Goal: Information Seeking & Learning: Check status

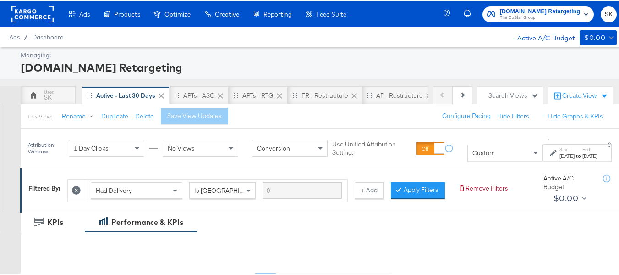
click at [497, 152] on div "Custom" at bounding box center [505, 151] width 75 height 16
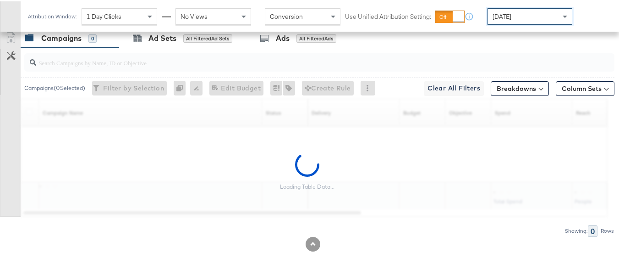
scroll to position [428, 0]
click at [108, 61] on input "search" at bounding box center [299, 57] width 526 height 18
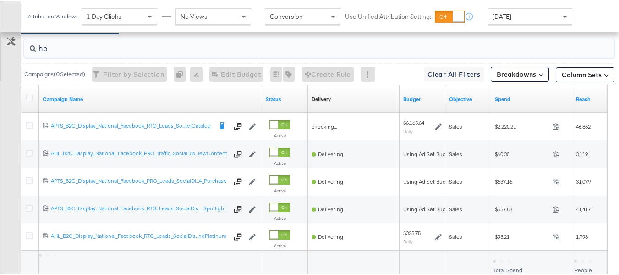
scroll to position [400, 0]
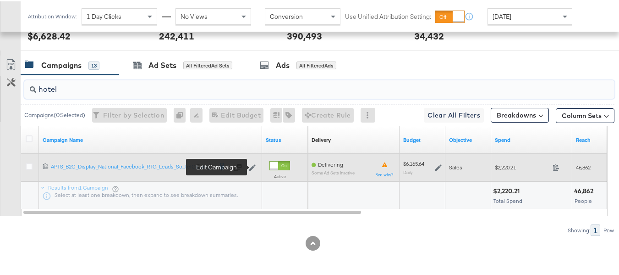
click at [254, 167] on icon at bounding box center [252, 166] width 6 height 6
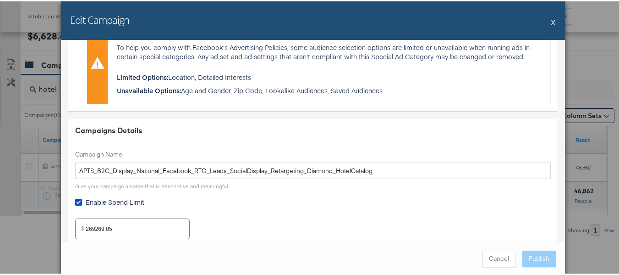
scroll to position [321, 0]
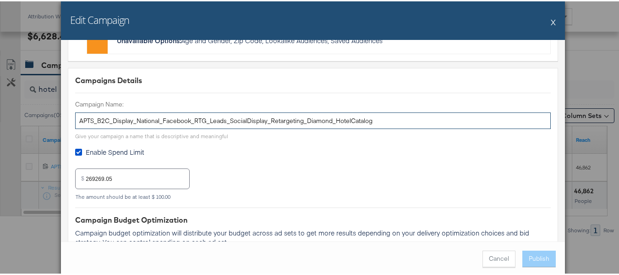
click at [229, 119] on input "APTS_B2C_Display_National_Facebook_RTG_Leads_SocialDisplay_Retargeting_Diamond_…" at bounding box center [313, 119] width 476 height 17
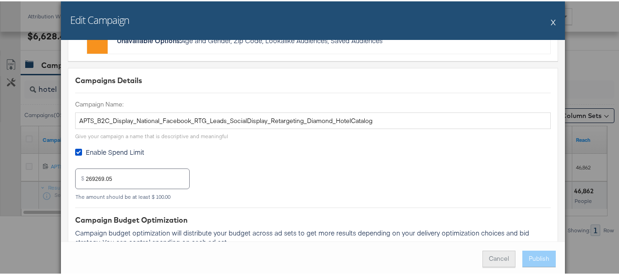
click at [488, 258] on button "Cancel" at bounding box center [499, 257] width 33 height 16
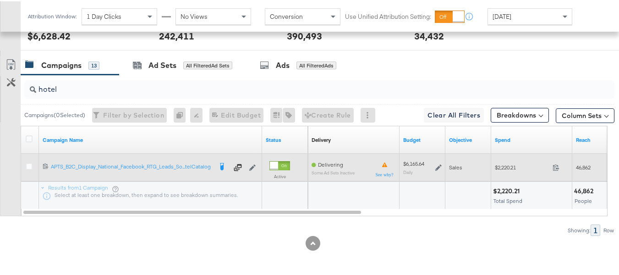
click at [501, 170] on div "$2,220.21 2220.21" at bounding box center [531, 166] width 81 height 14
copy div "$2,220.21"
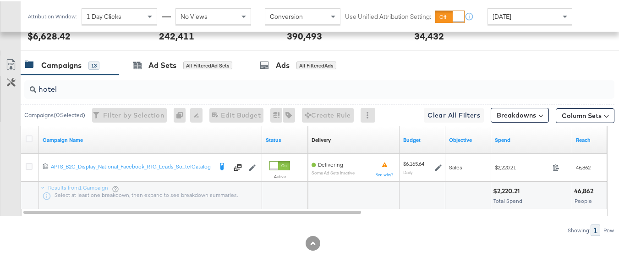
click at [203, 91] on input "hotel" at bounding box center [299, 84] width 526 height 18
paste input "APTS_B2C_Display_National_Facebook_RTG_Leads_SocialDisplay_alwayson_Retargeting…"
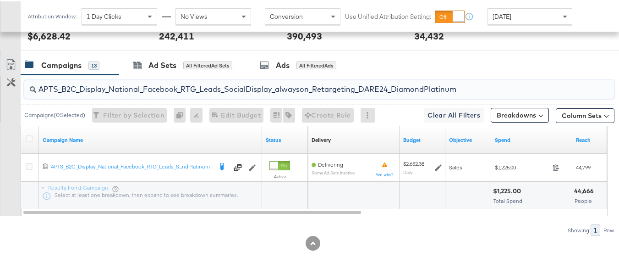
click at [508, 189] on div "$1,225.00" at bounding box center [508, 189] width 31 height 9
copy div "$1,225.00"
click at [205, 88] on input "APTS_B2C_Display_National_Facebook_RTG_Leads_SocialDisplay_alwayson_Retargeting…" at bounding box center [299, 84] width 526 height 18
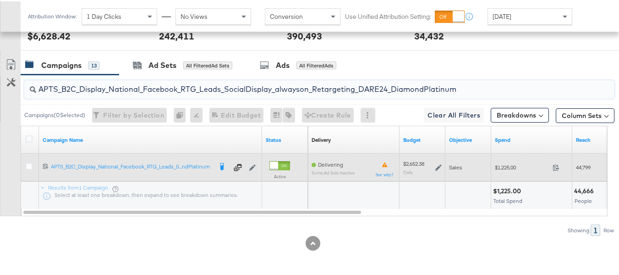
paste input "FR_B2C_Display_National_Facebook_RTG_Leads_SocialDisplay_alwayson_Retargeting_FR"
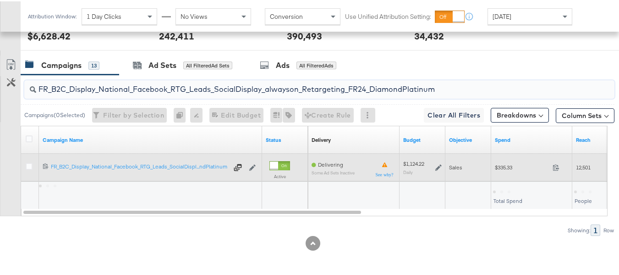
click at [506, 171] on div "$335.33 335.33" at bounding box center [531, 166] width 81 height 14
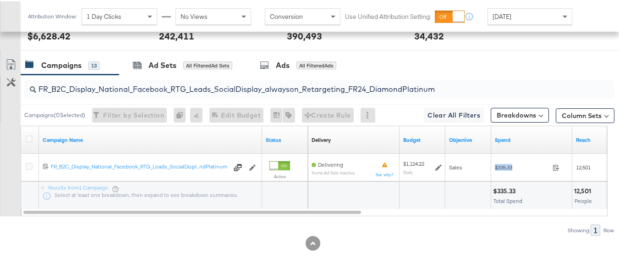
copy div "$335.33"
click at [232, 88] on input "FR_B2C_Display_National_Facebook_RTG_Leads_SocialDisplay_alwayson_Retargeting_F…" at bounding box center [299, 84] width 526 height 18
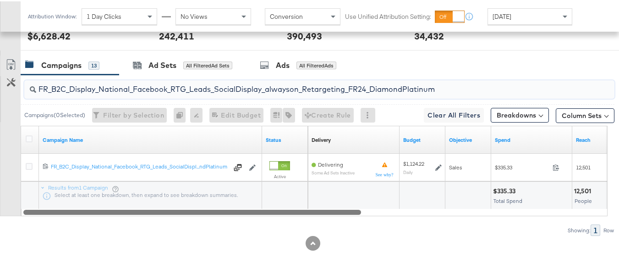
paste input "AF_B2C_Display_National_Facebook_RTG_Leads_SocialDisplay_alwayson_Retargeting_AF"
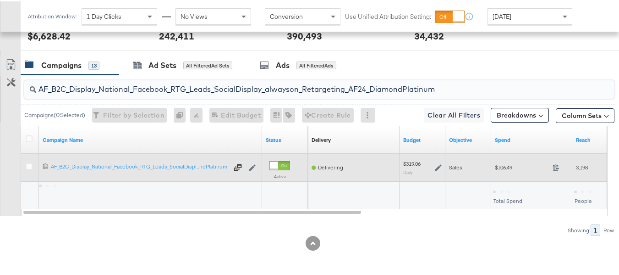
click at [500, 163] on span "$106.49" at bounding box center [522, 165] width 54 height 7
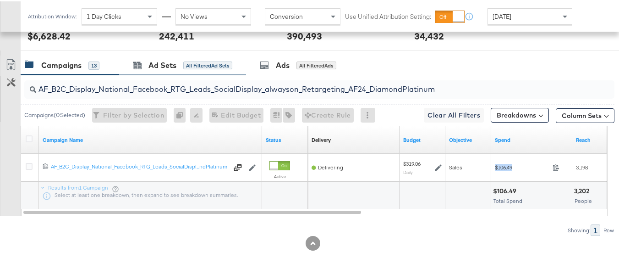
copy div "$106.49"
click at [178, 81] on input "AF_B2C_Display_National_Facebook_RTG_Leads_SocialDisplay_alwayson_Retargeting_A…" at bounding box center [299, 84] width 526 height 18
paste input "HL_B2C_Display_National_Facebook_RTG_Leads_SocialDisplay_alwayson_Retargeting_A…"
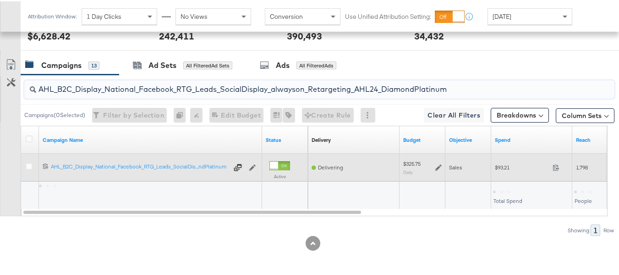
click at [494, 169] on div "$93.21 93.21" at bounding box center [531, 166] width 81 height 14
copy div "$93.21"
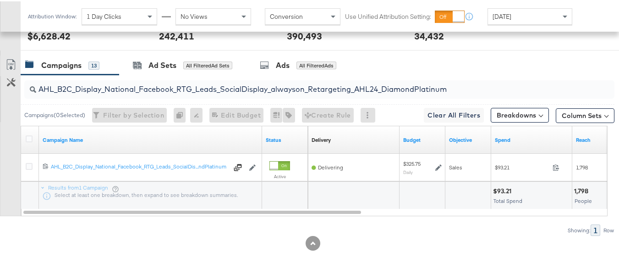
click at [181, 96] on div "AHL_B2C_Display_National_Facebook_RTG_Leads_SocialDisplay_alwayson_Retargeting_…" at bounding box center [319, 88] width 590 height 18
paste input "PTS_B2C_Display_National_Facebook_PRO_Traffic_SocialDisplay_alwayson_ASC_DARE24…"
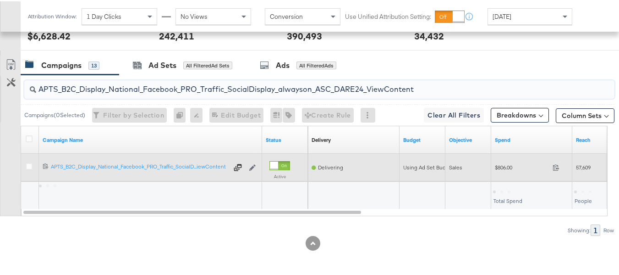
click at [509, 169] on span "$806.00" at bounding box center [522, 165] width 54 height 7
copy div "$806.00"
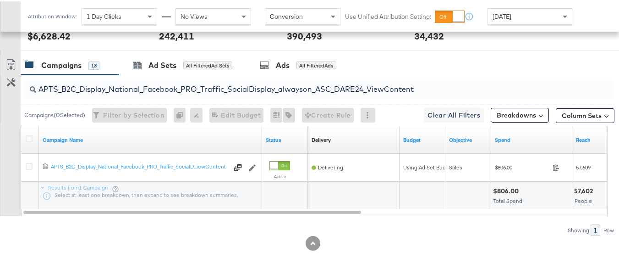
click at [195, 85] on input "APTS_B2C_Display_National_Facebook_PRO_Traffic_SocialDisplay_alwayson_ASC_DARE2…" at bounding box center [299, 84] width 526 height 18
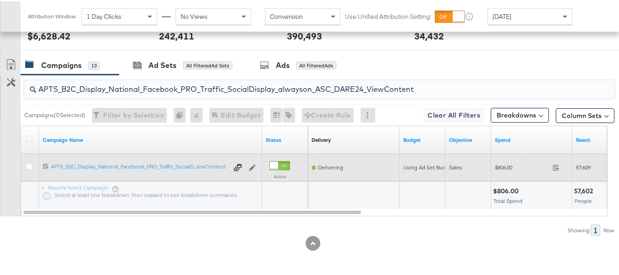
paste input "Leads_SocialDisplay_alwayson_ASC_DARE24_Purchase"
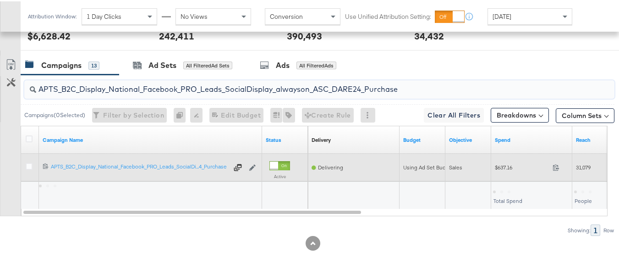
click at [503, 160] on div "$637.16 637.16" at bounding box center [531, 166] width 81 height 14
copy div "$637.16"
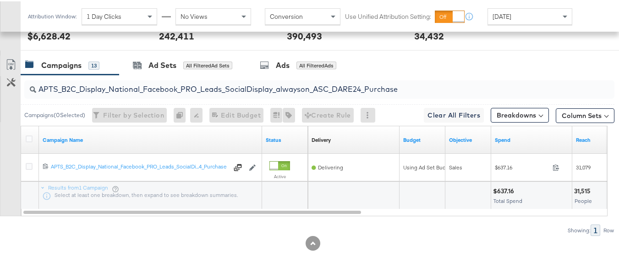
click at [178, 87] on input "APTS_B2C_Display_National_Facebook_PRO_Leads_SocialDisplay_alwayson_ASC_DARE24_…" at bounding box center [299, 84] width 526 height 18
paste input "F_B2C_Display_National_Facebook_PRO_Traffic_SocialDisplay_alwayson_ASC_AF24_Vie…"
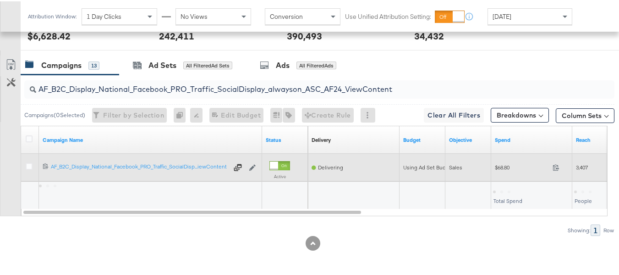
click at [506, 171] on div "$68.80 68.8" at bounding box center [531, 166] width 81 height 14
click at [507, 171] on div "$68.80 68.8" at bounding box center [531, 166] width 81 height 14
copy div "$68.80"
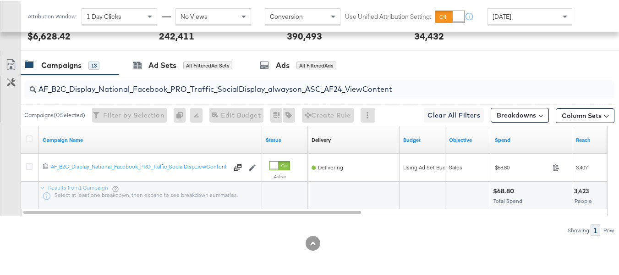
click at [204, 88] on input "AF_B2C_Display_National_Facebook_PRO_Traffic_SocialDisplay_alwayson_ASC_AF24_Vi…" at bounding box center [299, 84] width 526 height 18
paste input "FR_B2C_Display_National_Facebook_PRO_Traffic_SocialDisplay_alwayson_ASC_FR"
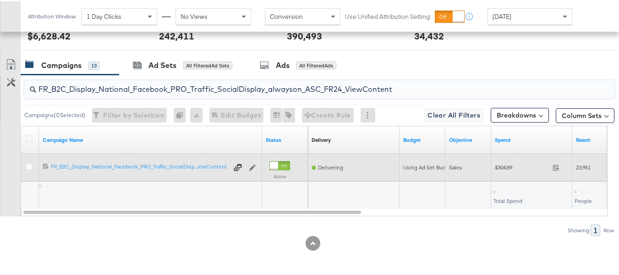
click at [499, 166] on span "$304.89" at bounding box center [522, 165] width 54 height 7
copy div "$304.89"
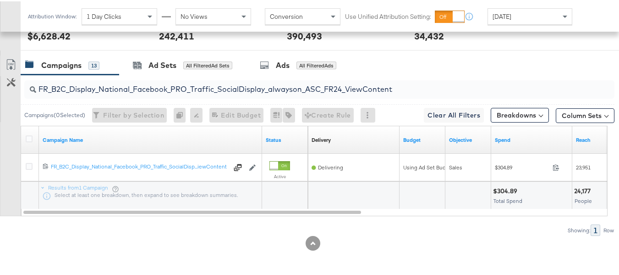
click at [215, 87] on input "FR_B2C_Display_National_Facebook_PRO_Traffic_SocialDisplay_alwayson_ASC_FR24_Vi…" at bounding box center [299, 84] width 526 height 18
paste input "AHL_B2C_Display_National_Facebook_PRO_Traffic_SocialDisplay_alwayson_ASC_AHL"
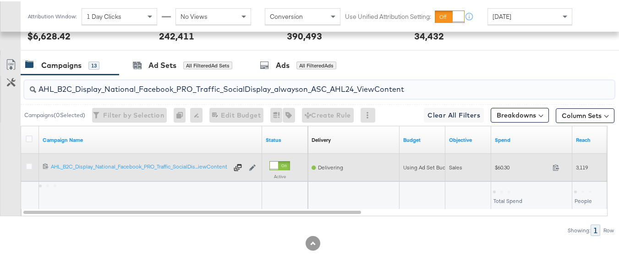
type input "AHL_B2C_Display_National_Facebook_PRO_Traffic_SocialDisplay_alwayson_ASC_AHL24_…"
click at [499, 172] on div "$60.30 60.3" at bounding box center [531, 166] width 81 height 14
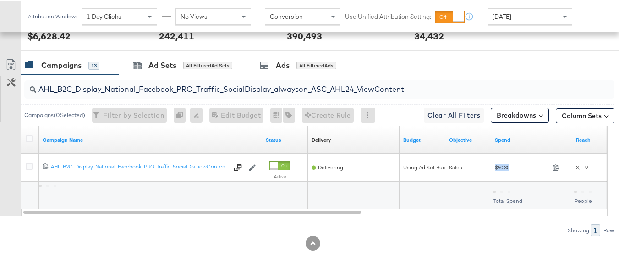
copy div "$60.30"
drag, startPoint x: 437, startPoint y: 235, endPoint x: 576, endPoint y: 242, distance: 139.0
click at [436, 235] on div at bounding box center [313, 241] width 626 height 15
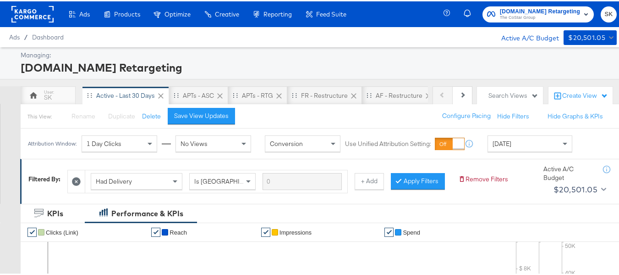
click at [516, 17] on span "The CoStar Group" at bounding box center [540, 16] width 80 height 7
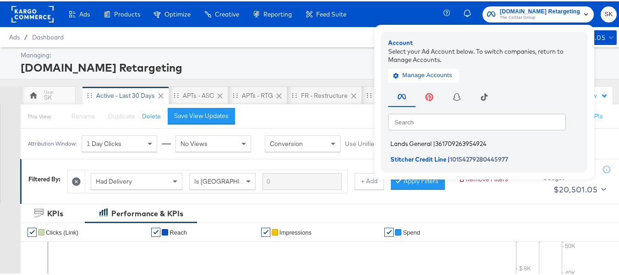
click at [405, 142] on span "Lands General" at bounding box center [410, 141] width 41 height 7
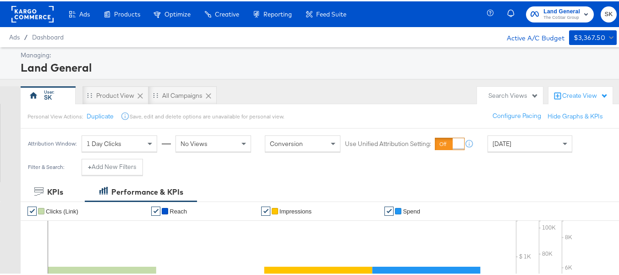
click at [511, 143] on span "[DATE]" at bounding box center [502, 142] width 19 height 8
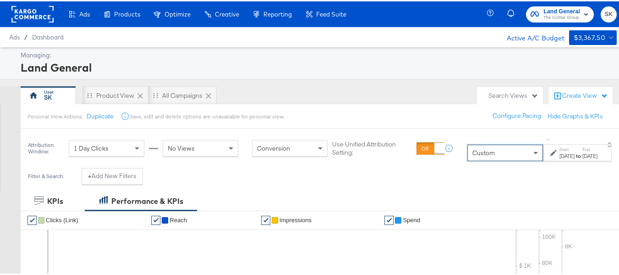
click at [560, 156] on div "[DATE]" at bounding box center [567, 154] width 15 height 7
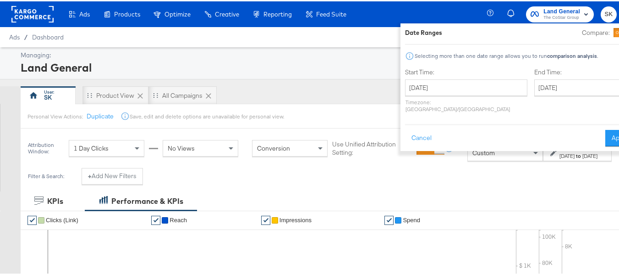
click at [478, 151] on div "Custom" at bounding box center [505, 151] width 75 height 16
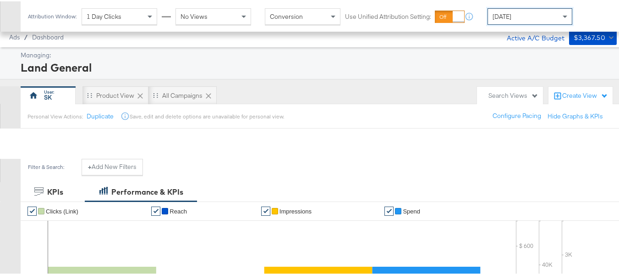
scroll to position [303, 0]
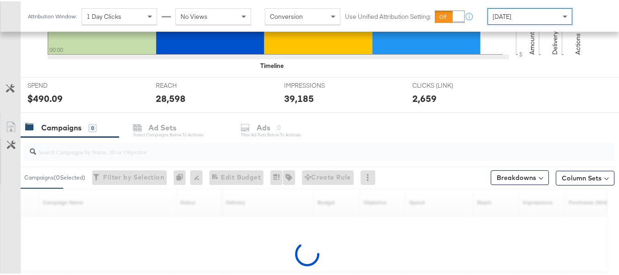
click at [87, 143] on input "search" at bounding box center [299, 146] width 526 height 18
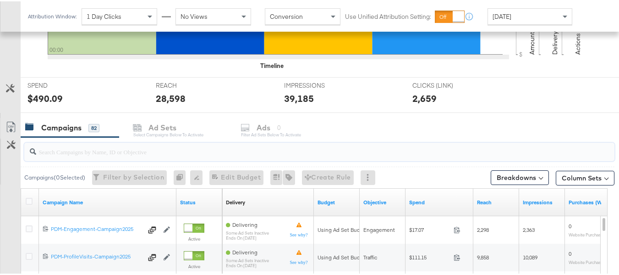
paste input "B2C_LAND_KC_RT_Sig_24"
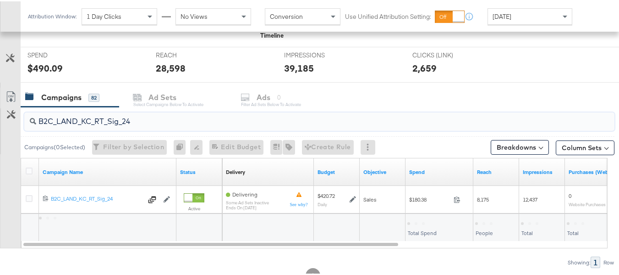
scroll to position [366, 0]
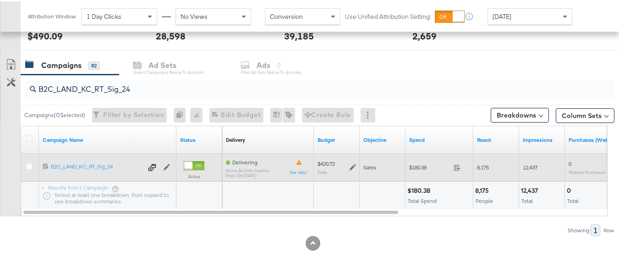
click at [414, 160] on div "$180.38 180.38" at bounding box center [440, 166] width 68 height 14
copy div "$180.38"
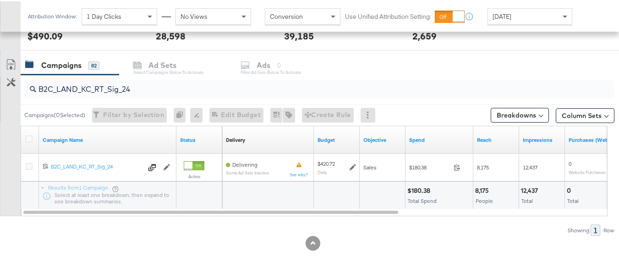
click at [157, 95] on div "B2C_LAND_KC_RT_Sig_24" at bounding box center [319, 88] width 590 height 18
paste input "B_Ecommerce_KC_Retargeting_LW&LOA_Traffic"
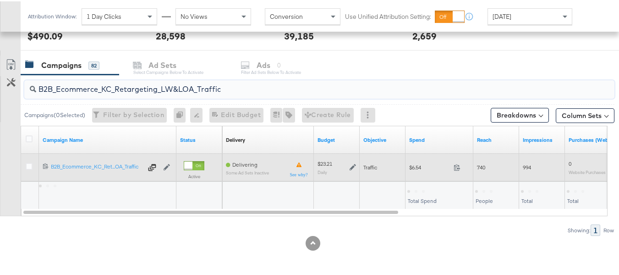
click at [413, 169] on span "$6.54" at bounding box center [429, 165] width 41 height 7
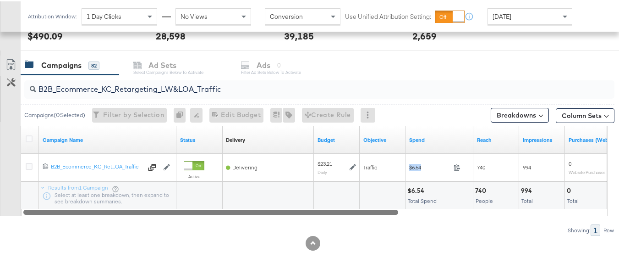
copy div "$6.54"
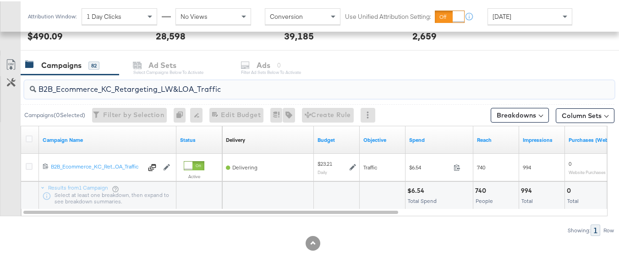
click at [182, 88] on input "B2B_Ecommerce_KC_Retargeting_LW&LOA_Traffic" at bounding box center [299, 84] width 526 height 18
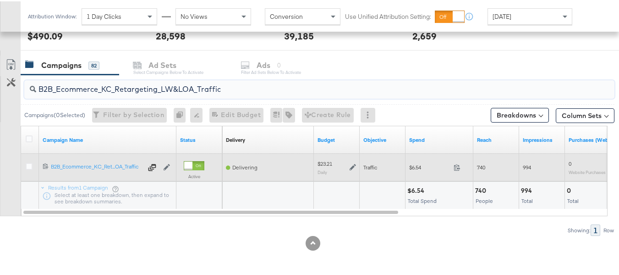
paste input "KC_Retargeting_Prospects & Clients_Conversions"
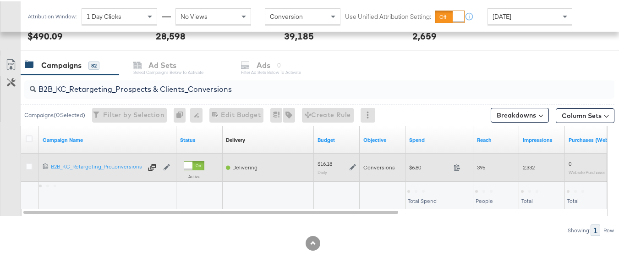
click at [415, 163] on span "$6.80" at bounding box center [429, 165] width 41 height 7
copy div "$6.80"
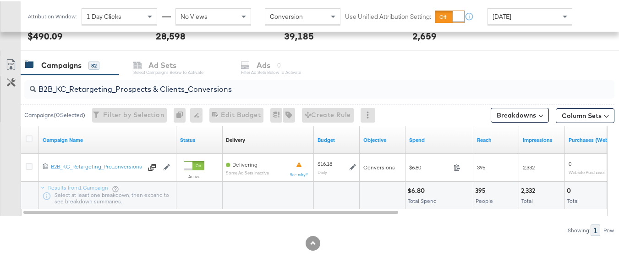
click at [144, 86] on input "B2B_KC_Retargeting_Prospects & Clients_Conversions" at bounding box center [299, 84] width 526 height 18
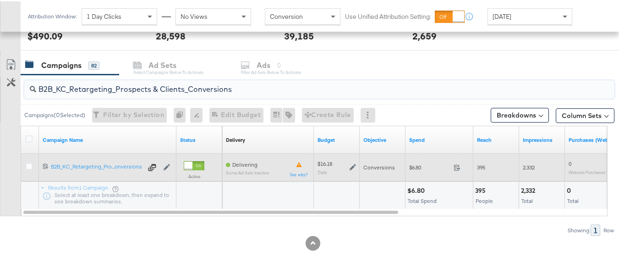
paste input "C_LAND_KC_Pros_Sig"
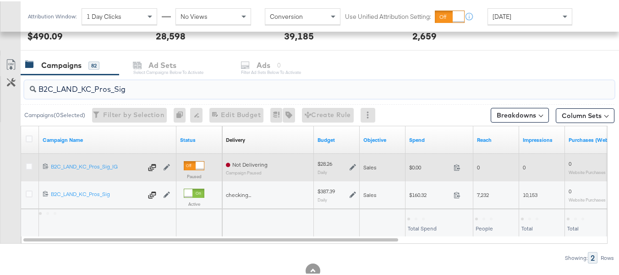
type input "B2C_LAND_KC_Pros_Sig"
click at [412, 170] on div "$0.00 0" at bounding box center [440, 166] width 68 height 14
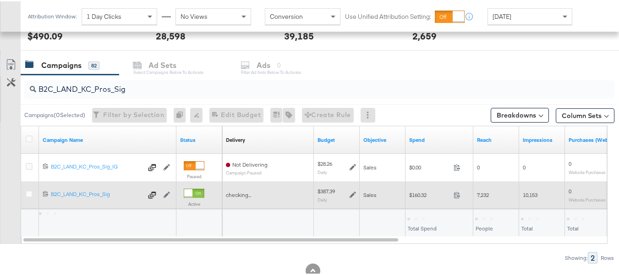
click at [422, 193] on span "$160.32" at bounding box center [429, 193] width 41 height 7
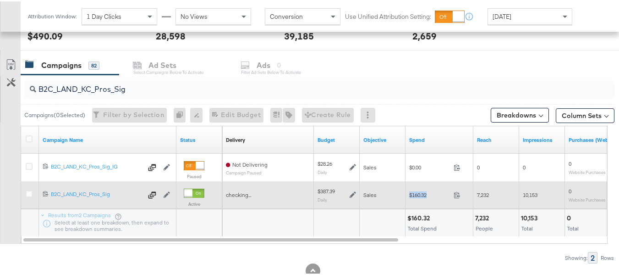
click at [422, 193] on span "$160.32" at bounding box center [429, 193] width 41 height 7
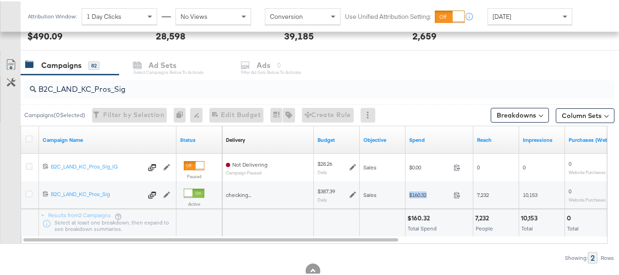
copy div "$160.32"
